Goal: Find specific page/section: Find specific page/section

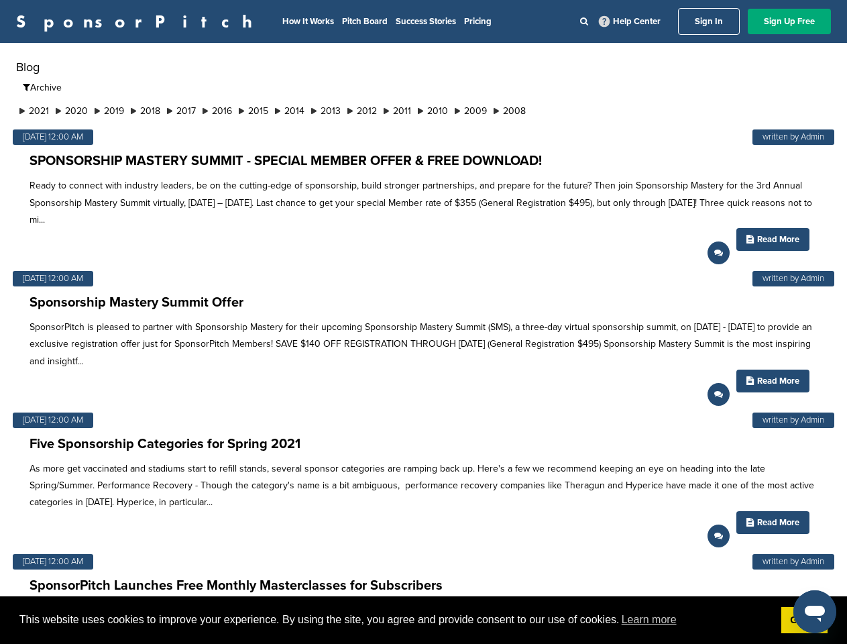
click at [423, 322] on p "SponsorPitch is pleased to partner with Sponsorship Mastery for their upcoming …" at bounding box center [424, 344] width 788 height 51
click at [423, 620] on span "This website uses cookies to improve your experience. By using the site, you ag…" at bounding box center [394, 620] width 751 height 20
click at [35, 111] on li "2021" at bounding box center [34, 111] width 36 height 14
click at [74, 111] on button "September" at bounding box center [184, 120] width 264 height 27
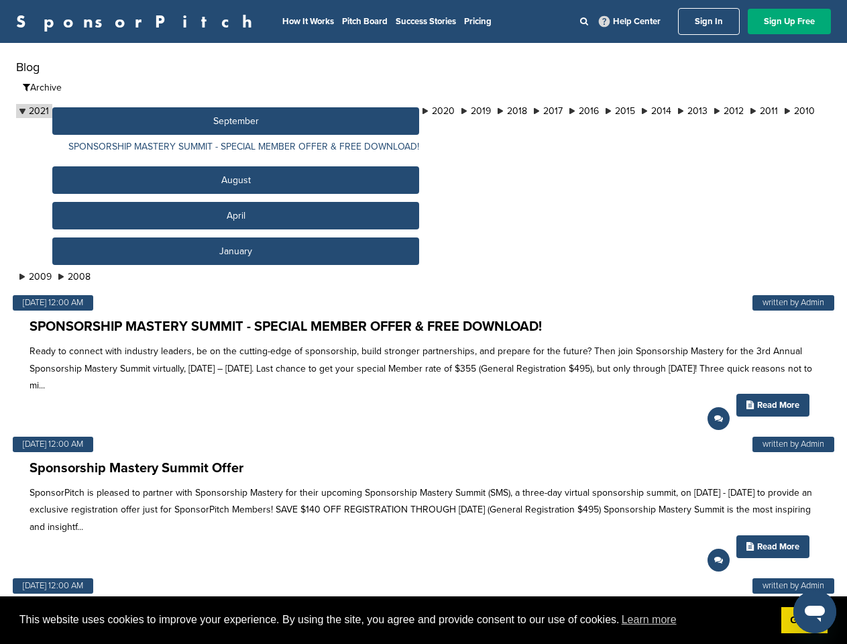
click at [115, 111] on button "September" at bounding box center [235, 120] width 367 height 27
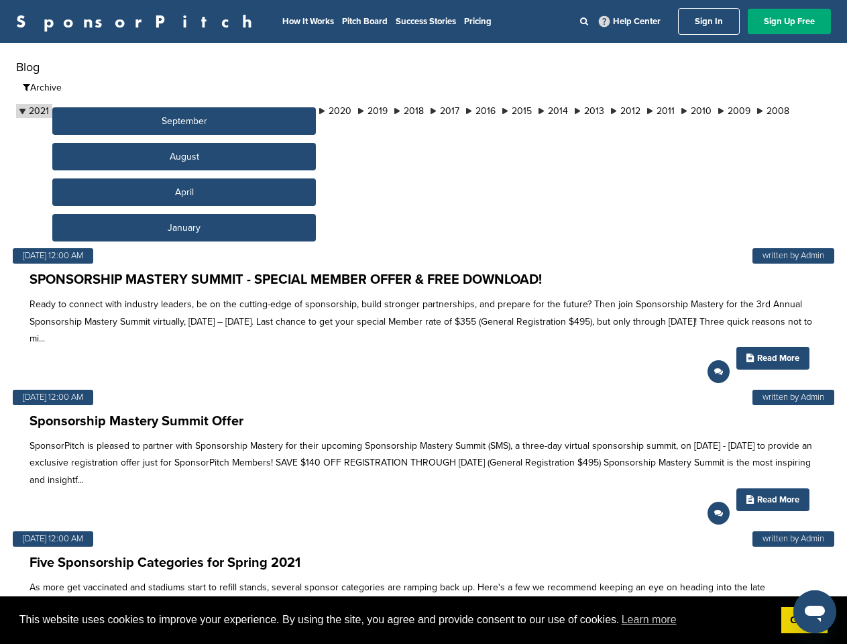
click at [153, 111] on button "September" at bounding box center [184, 120] width 264 height 27
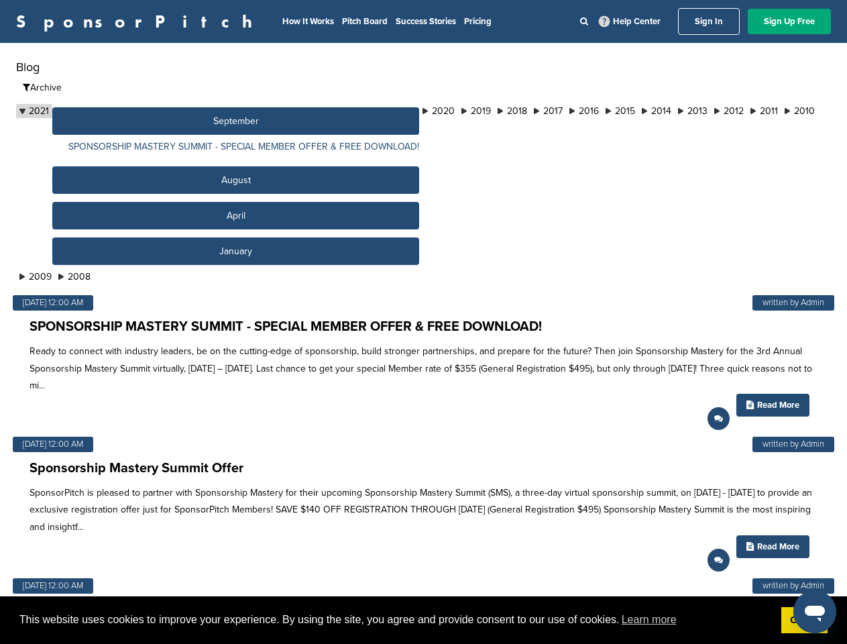
click at [191, 111] on button "September" at bounding box center [235, 120] width 367 height 27
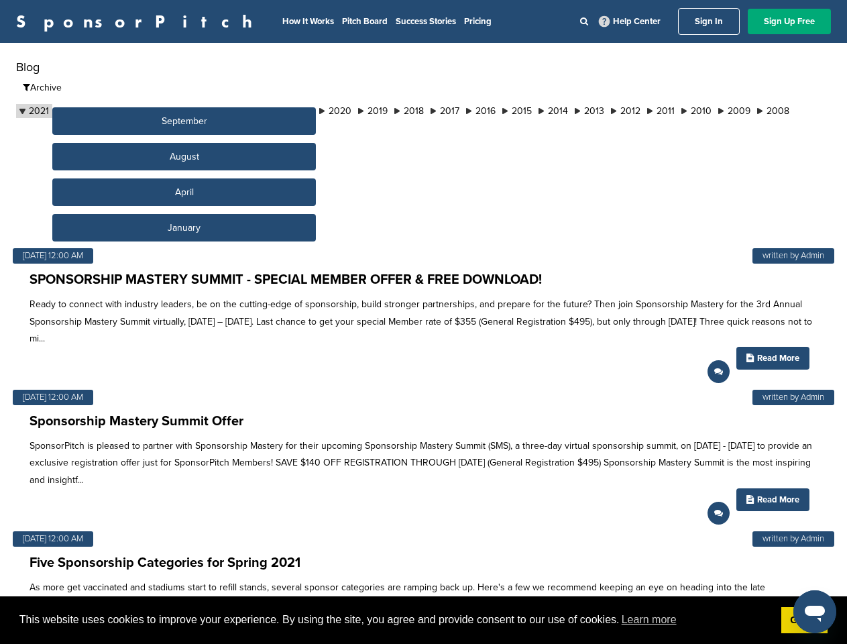
click at [229, 111] on button "September" at bounding box center [184, 120] width 264 height 27
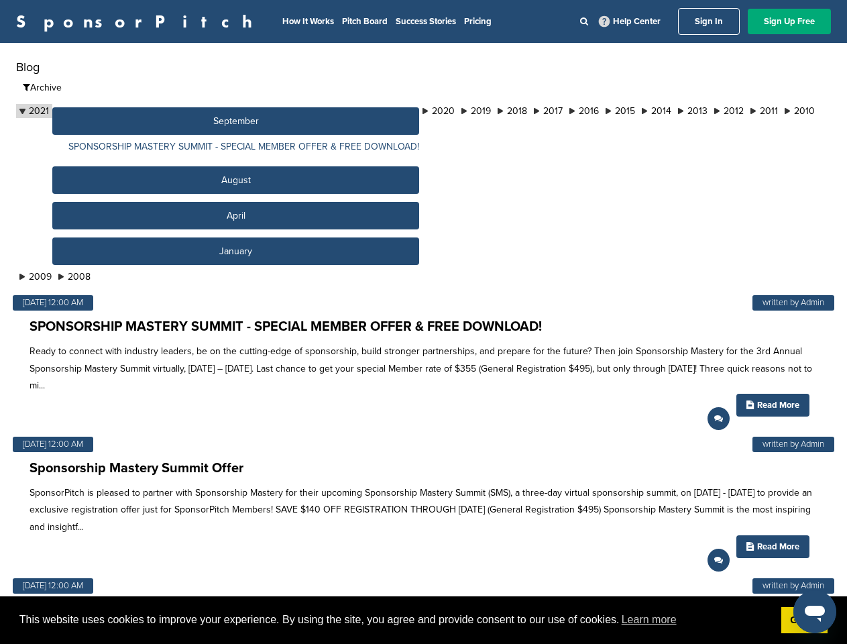
click at [268, 111] on button "September" at bounding box center [235, 120] width 367 height 27
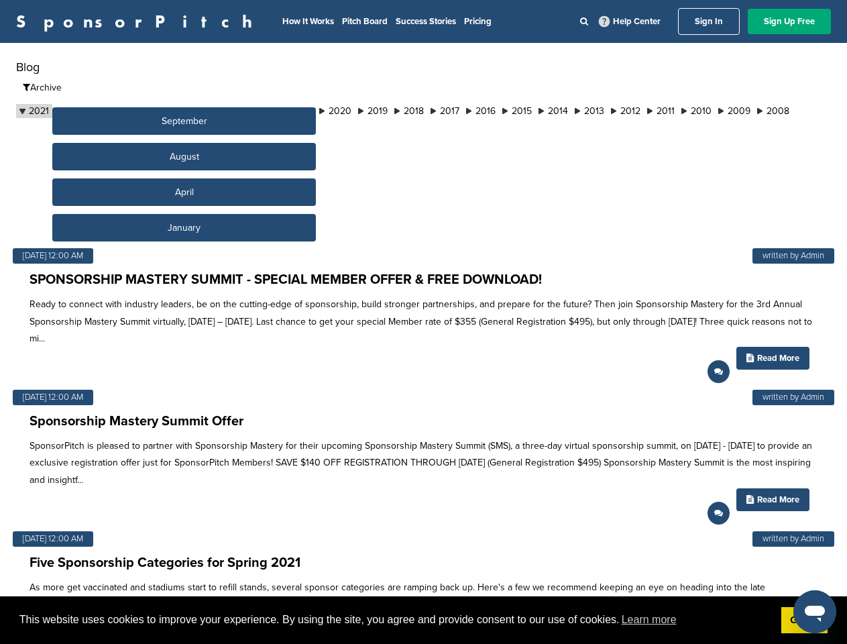
click at [306, 111] on button "September" at bounding box center [184, 120] width 264 height 27
